Goal: Contribute content

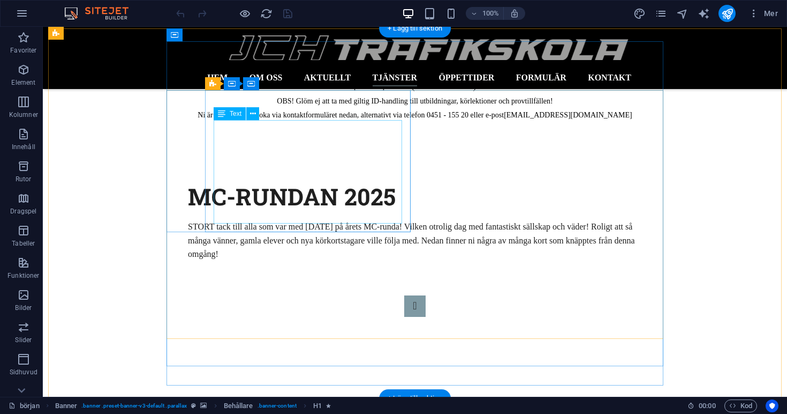
scroll to position [1933, 0]
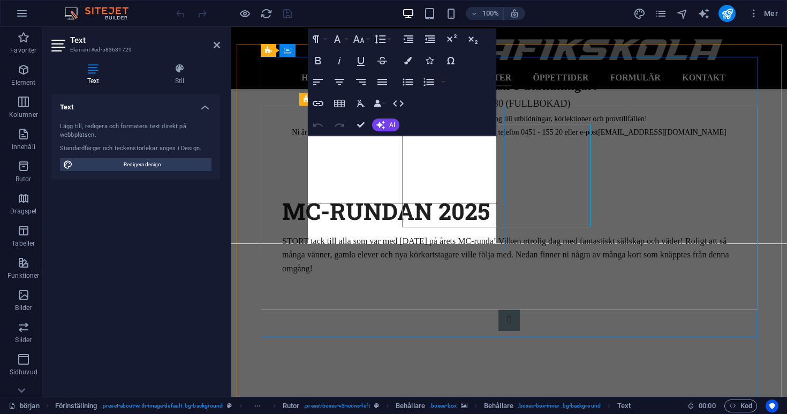
scroll to position [1945, 0]
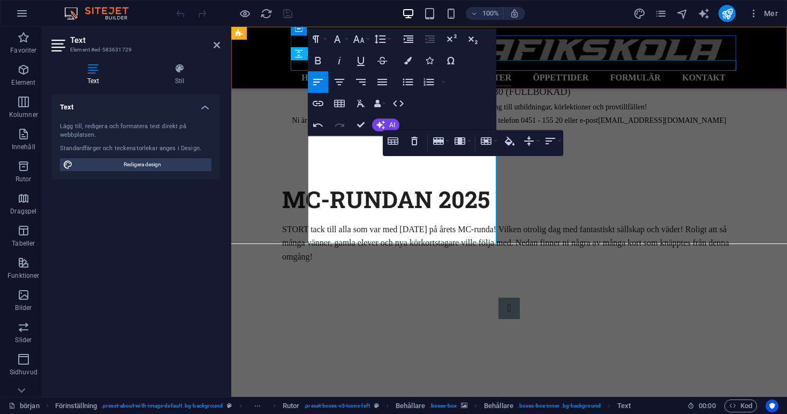
click at [540, 64] on div at bounding box center [514, 65] width 446 height 11
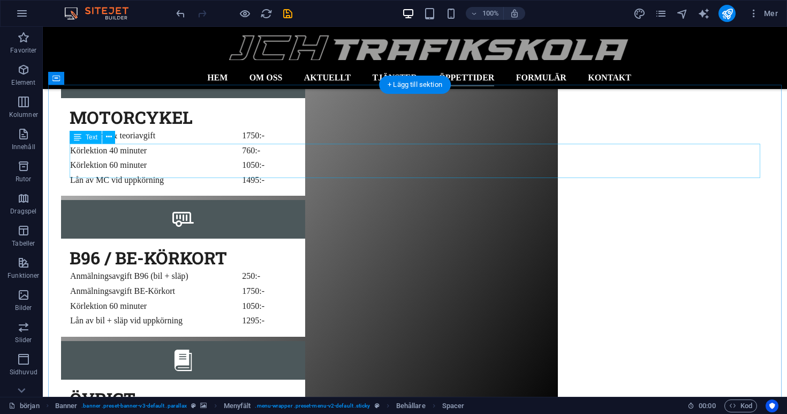
scroll to position [3043, 0]
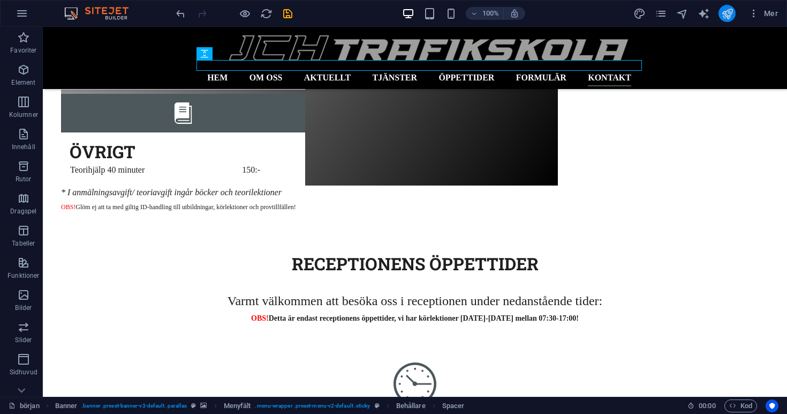
click at [726, 16] on icon "publish" at bounding box center [728, 13] width 12 height 12
